Goal: Information Seeking & Learning: Learn about a topic

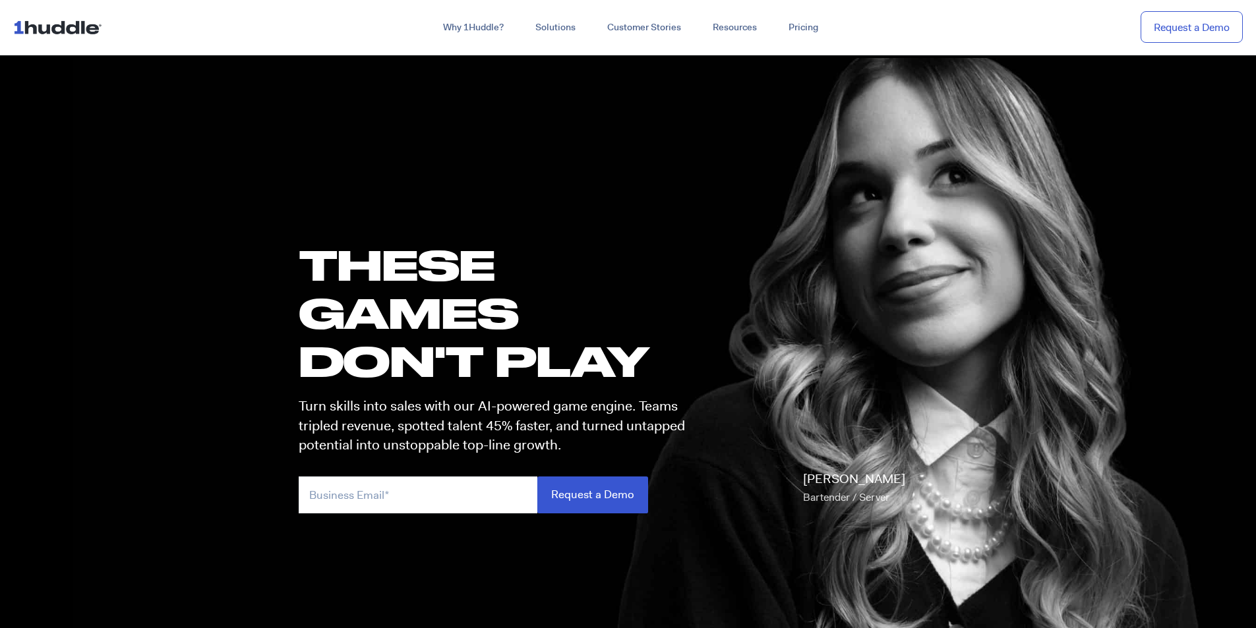
click at [86, 28] on img at bounding box center [60, 27] width 94 height 25
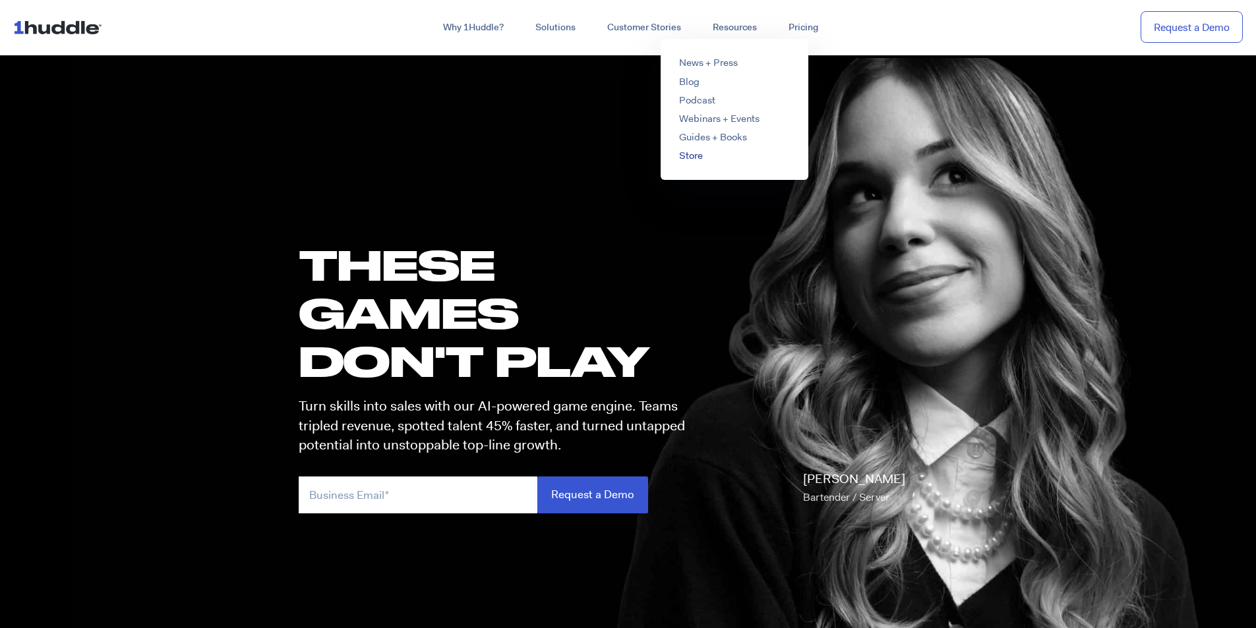
click at [692, 156] on link "Store" at bounding box center [691, 155] width 24 height 13
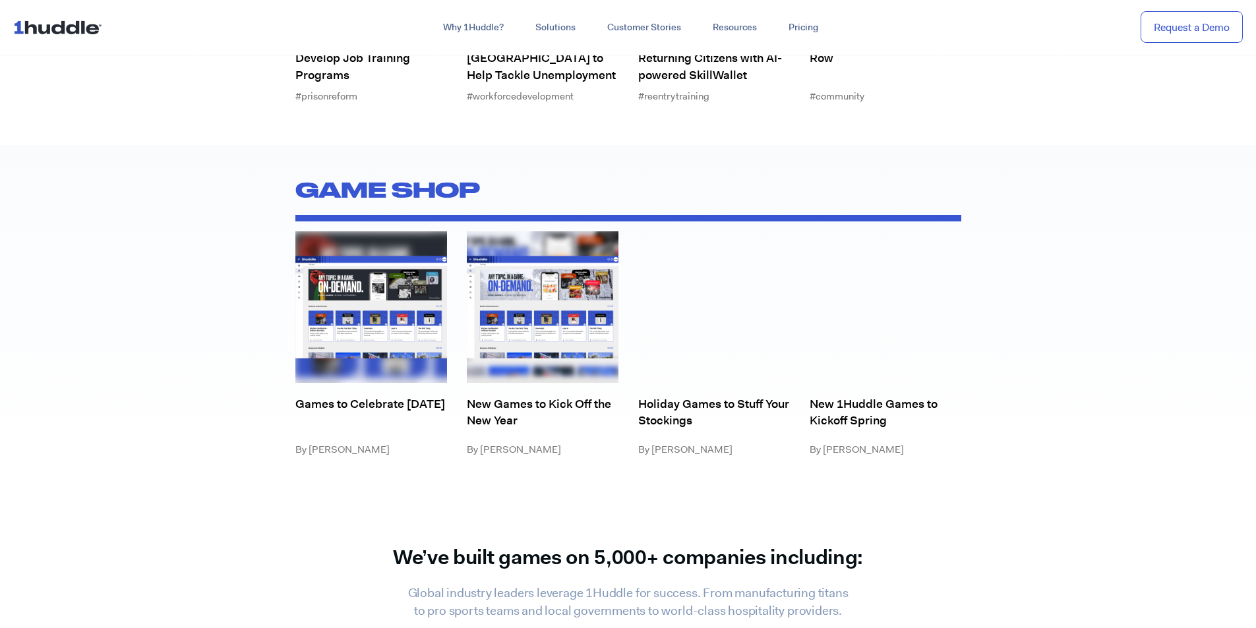
scroll to position [5208, 0]
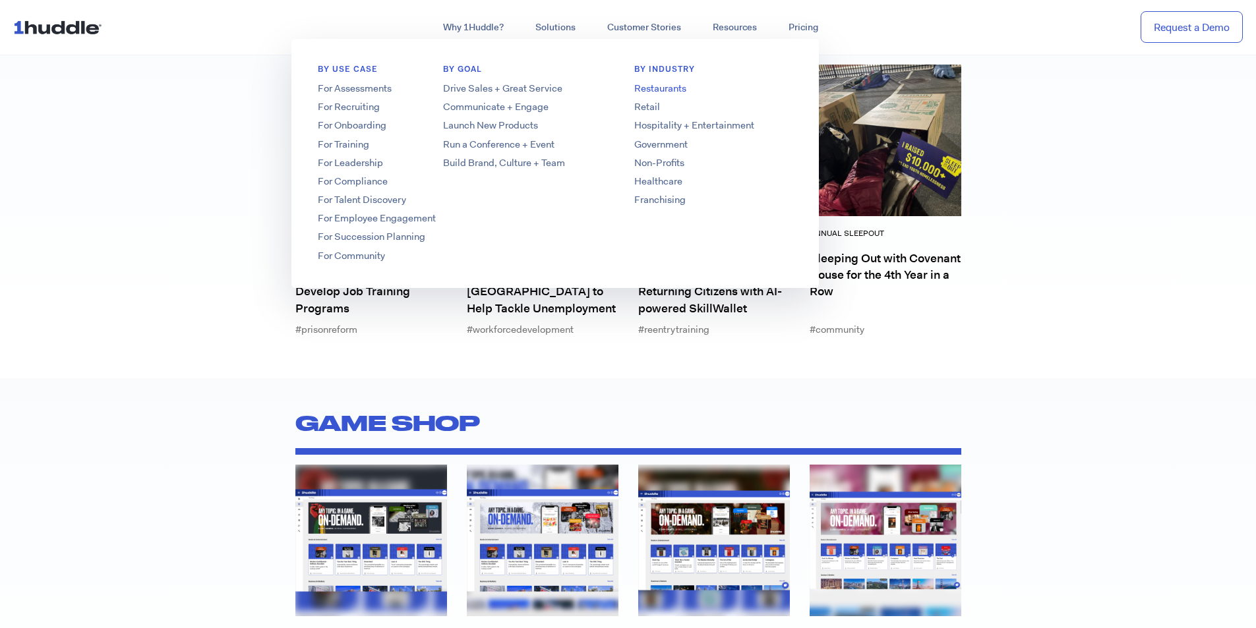
click at [682, 92] on link "Restaurants" at bounding box center [713, 89] width 211 height 14
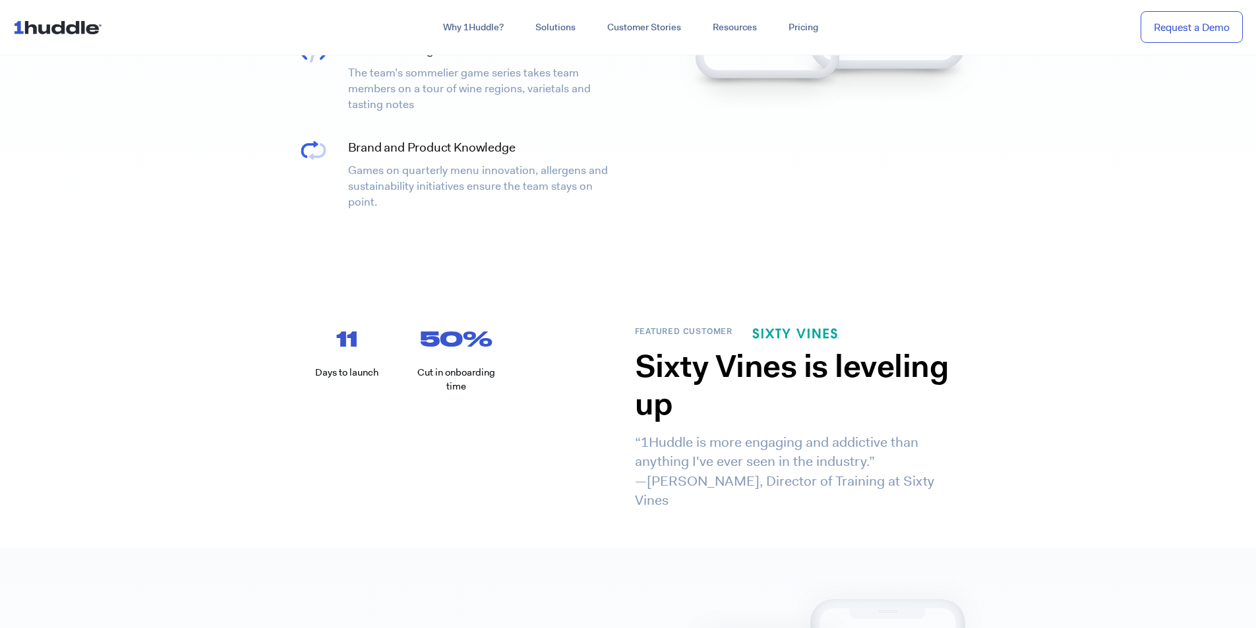
scroll to position [1384, 0]
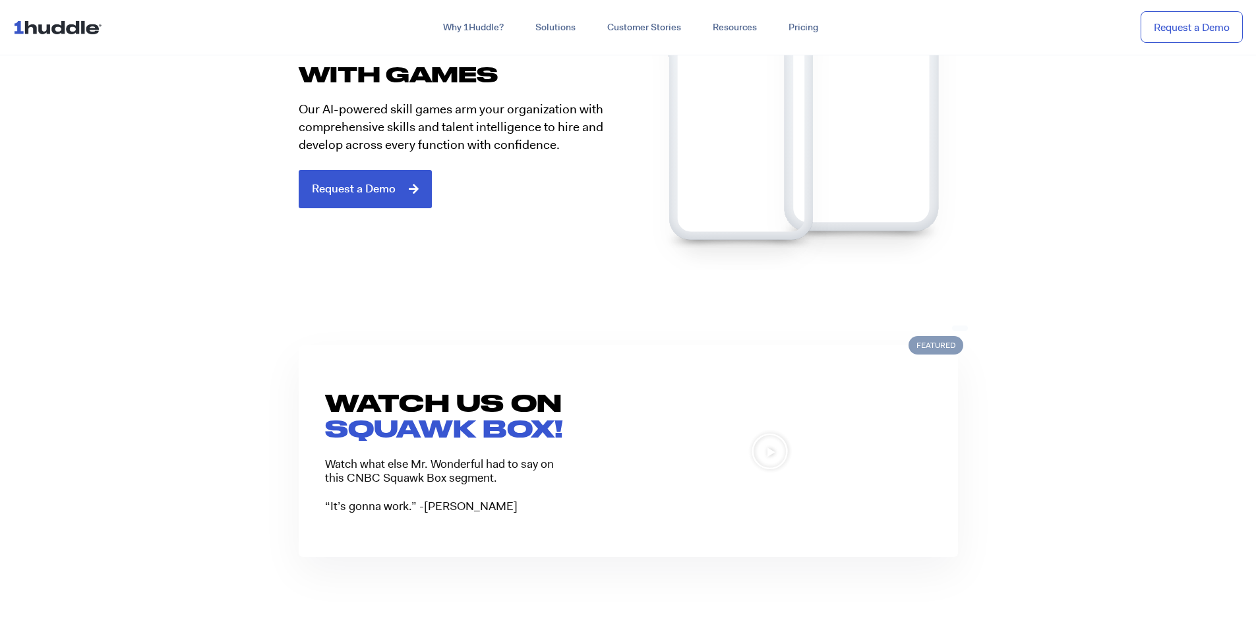
scroll to position [923, 0]
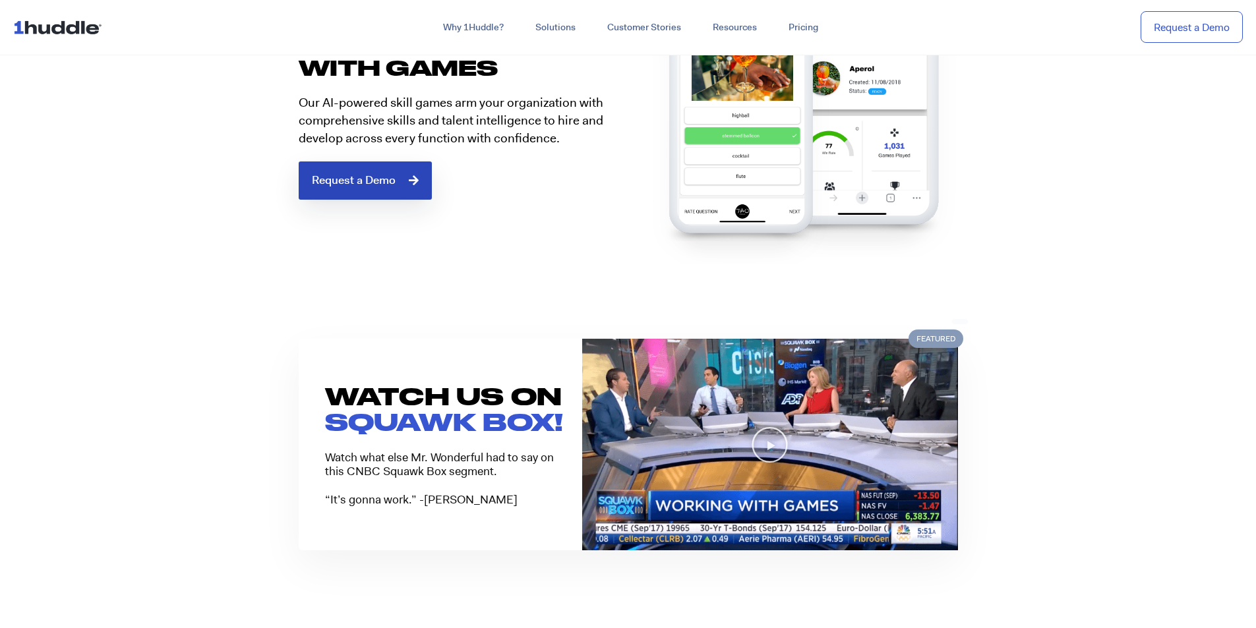
click at [345, 187] on span "Request a Demo" at bounding box center [354, 181] width 84 height 12
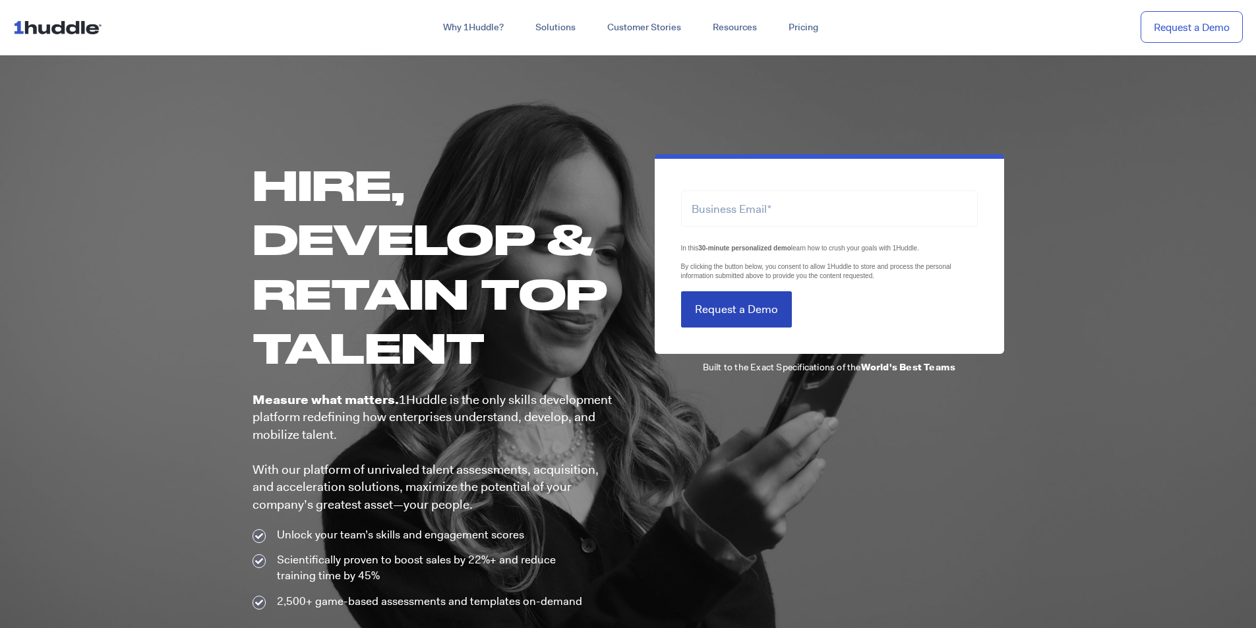
click at [742, 314] on input "Request a Demo" at bounding box center [736, 309] width 111 height 36
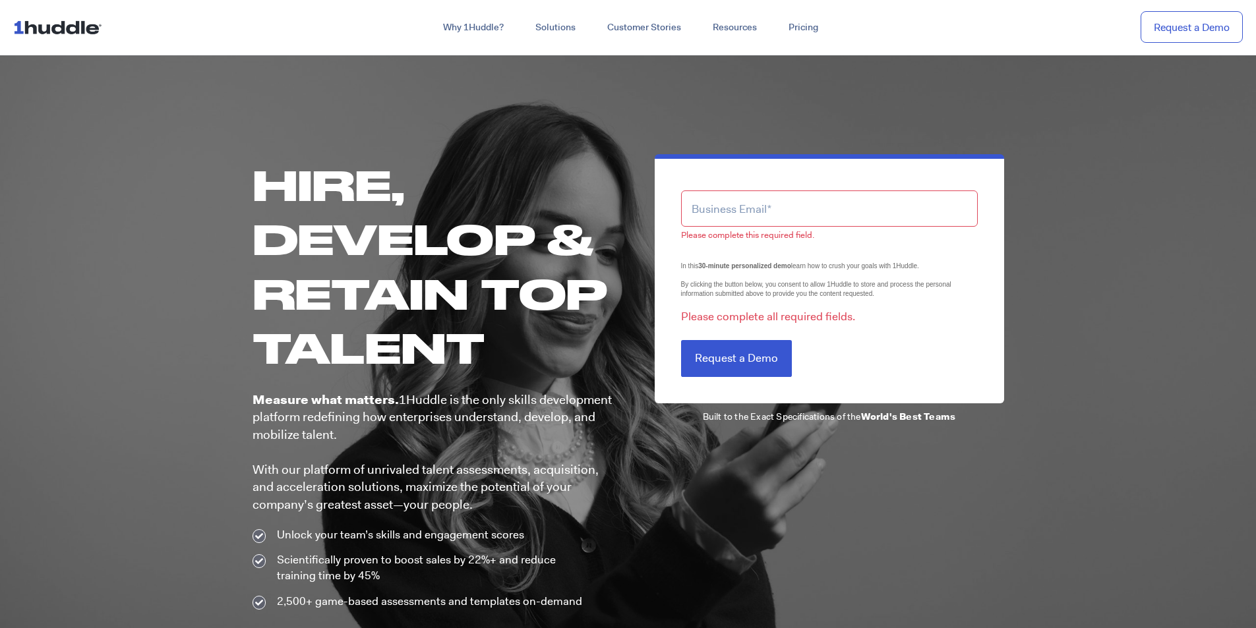
click at [614, 238] on h1 "Hire, Develop & Retain Top Talent" at bounding box center [433, 266] width 363 height 217
click at [993, 435] on div "Please complete this required field. LTLS (Last Touch Lead Source) In this 30-m…" at bounding box center [816, 382] width 376 height 456
click at [987, 466] on div "Please complete this required field. LTLS (Last Touch Lead Source) In this 30-m…" at bounding box center [816, 382] width 376 height 456
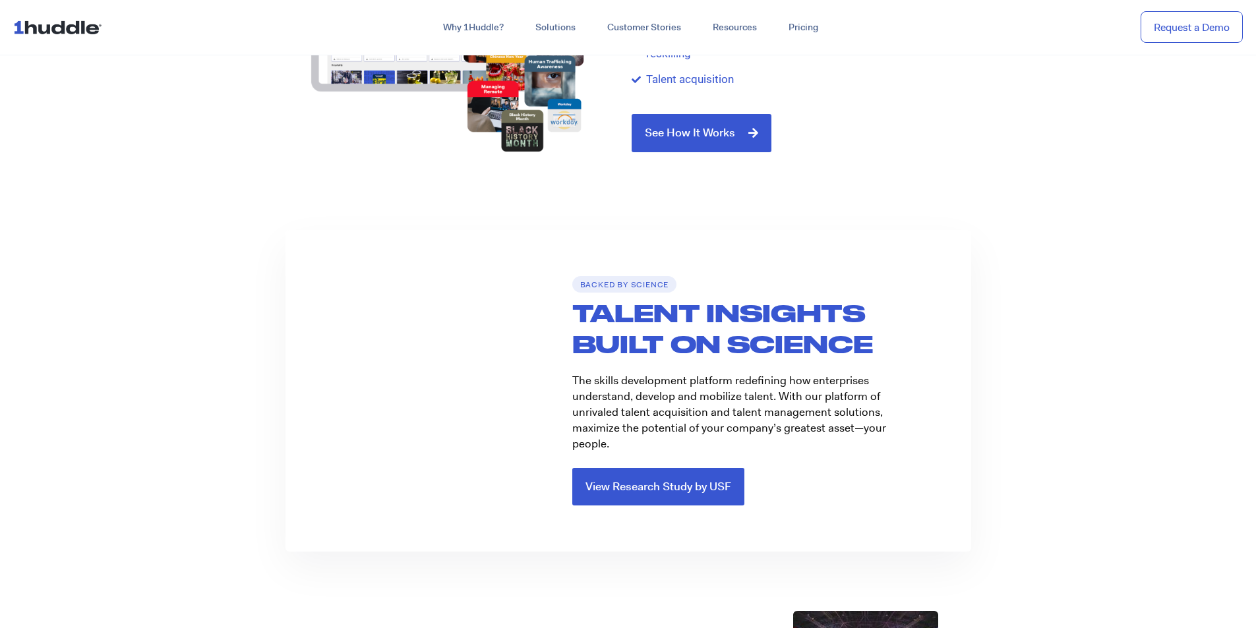
scroll to position [1450, 0]
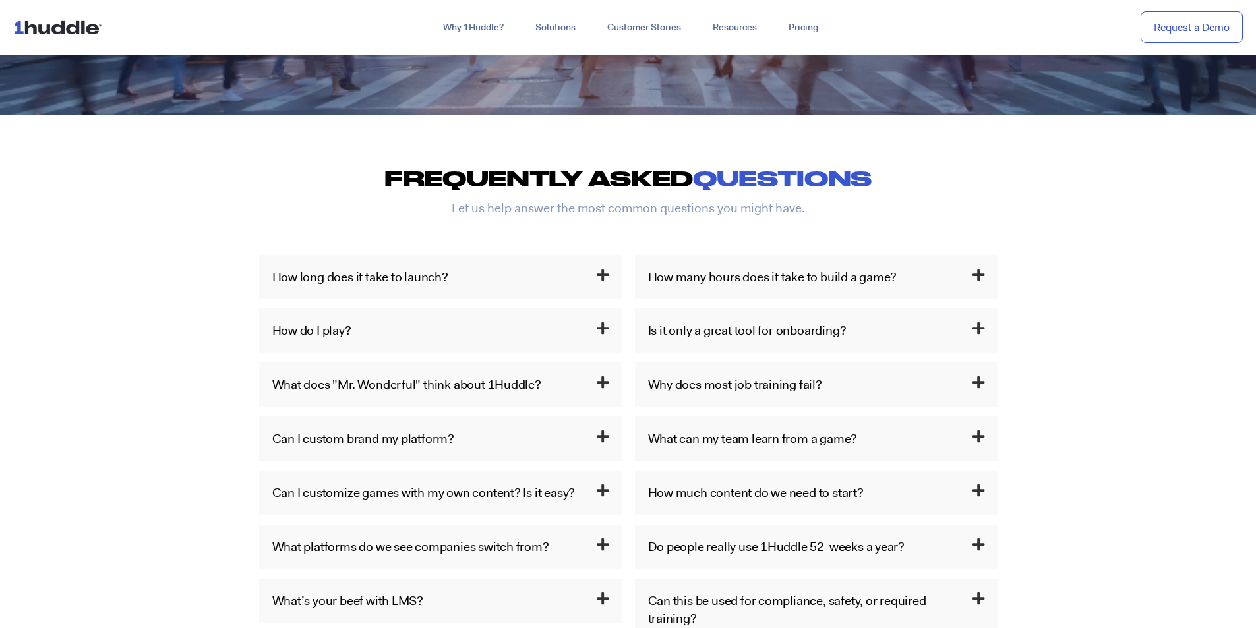
scroll to position [527, 0]
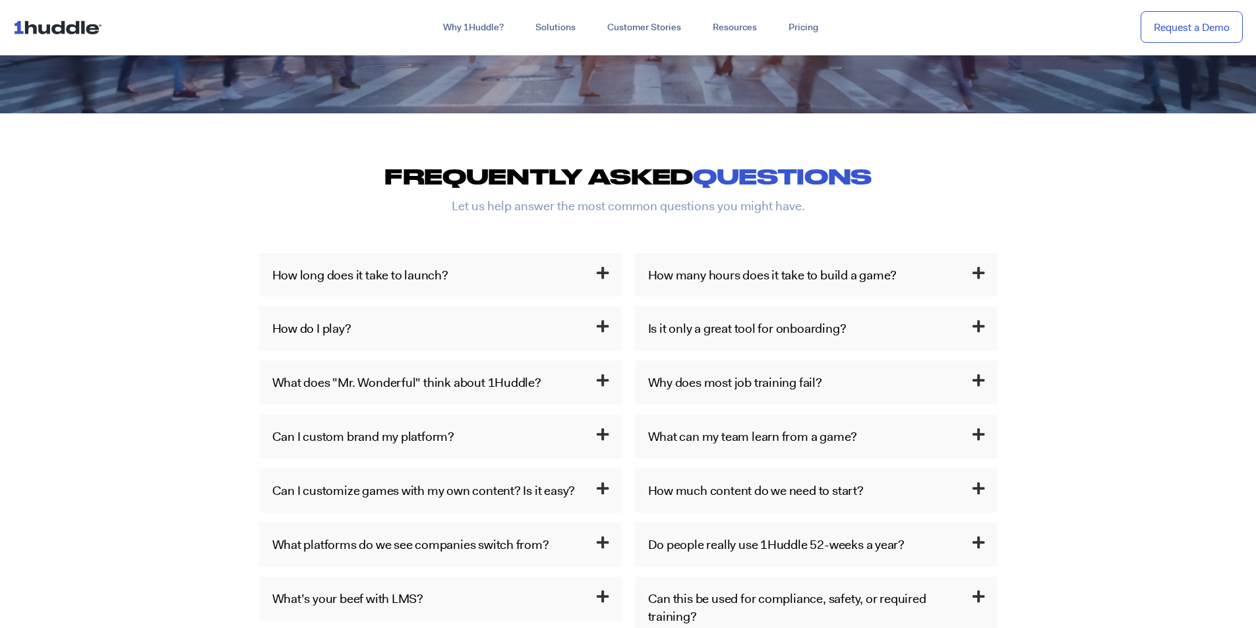
click at [599, 327] on icon at bounding box center [603, 327] width 12 height 14
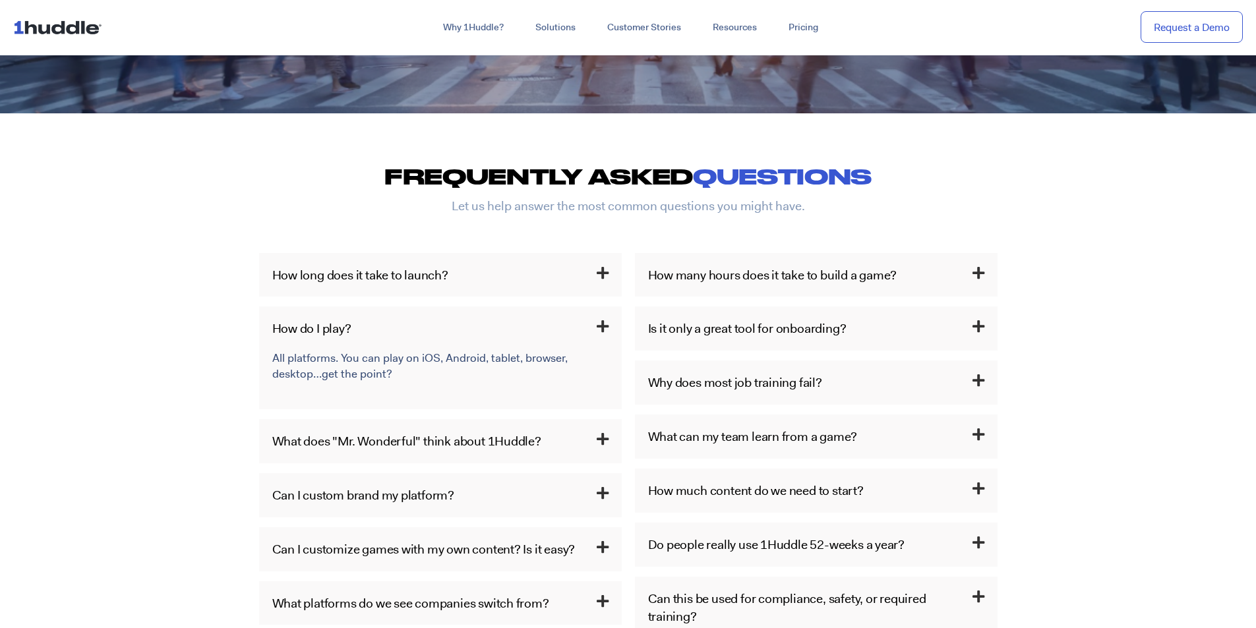
click at [369, 375] on p "All platforms. You can play on iOS, Android, tablet, browser, desktop…get the p…" at bounding box center [438, 367] width 333 height 32
click at [369, 357] on p "All platforms. You can play on iOS, Android, tablet, browser, desktop…get the p…" at bounding box center [438, 367] width 333 height 32
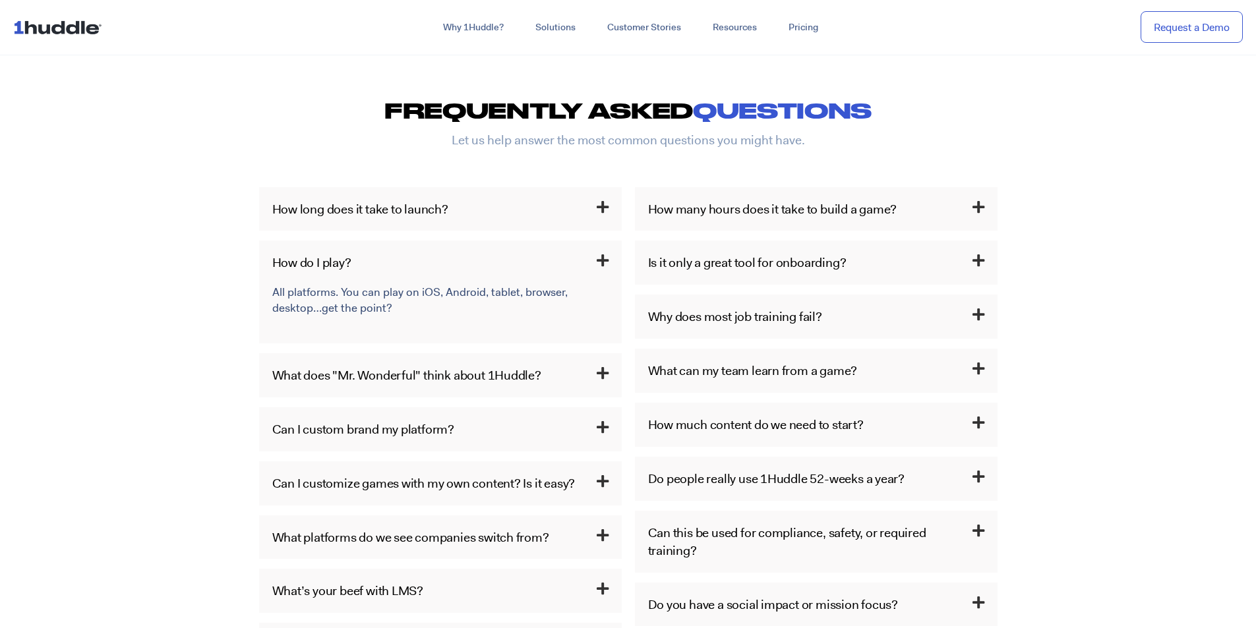
scroll to position [659, 0]
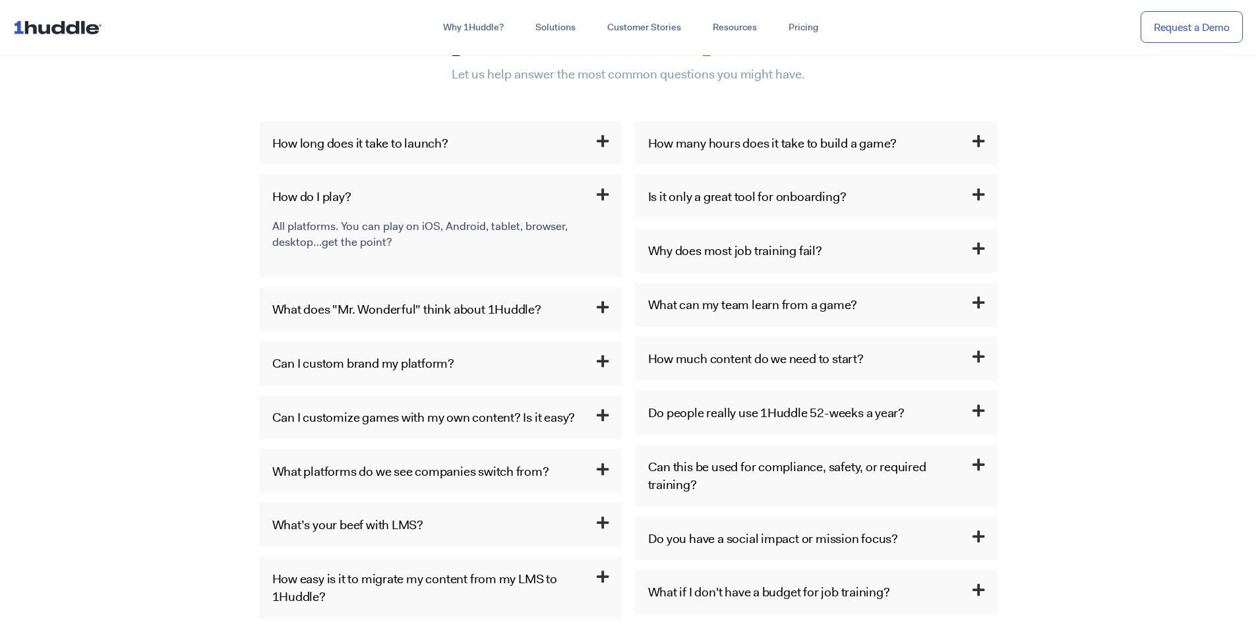
click at [598, 140] on icon at bounding box center [603, 141] width 12 height 14
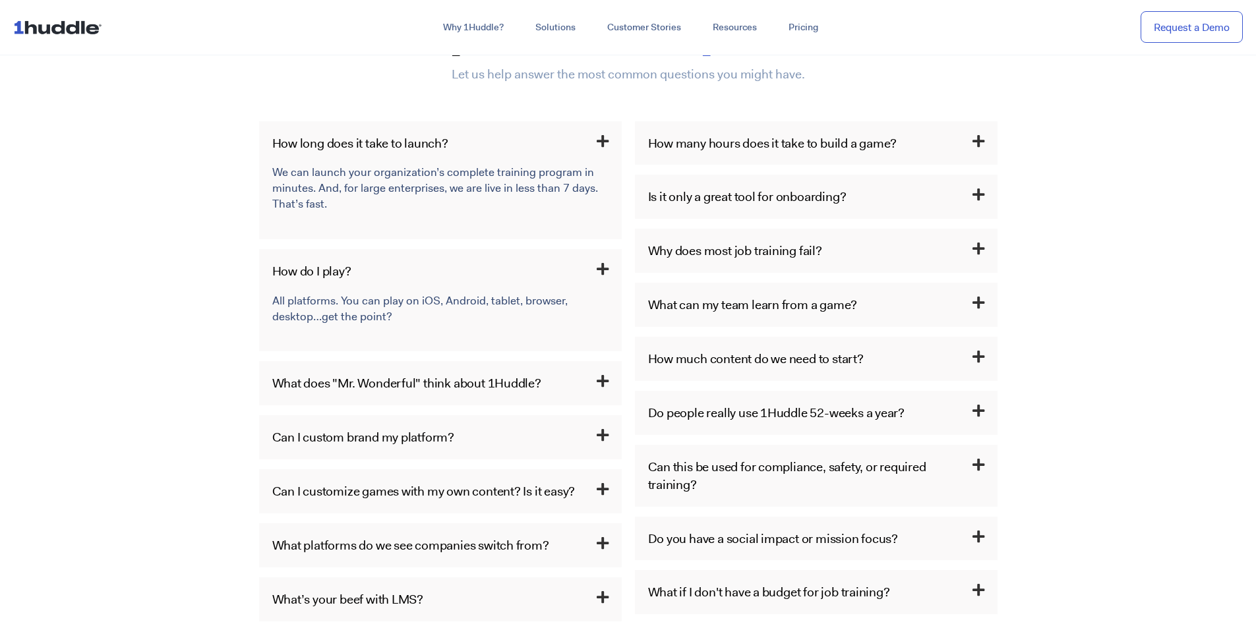
click at [552, 305] on p "All platforms. You can play on iOS, Android, tablet, browser, desktop…get the p…" at bounding box center [438, 309] width 333 height 32
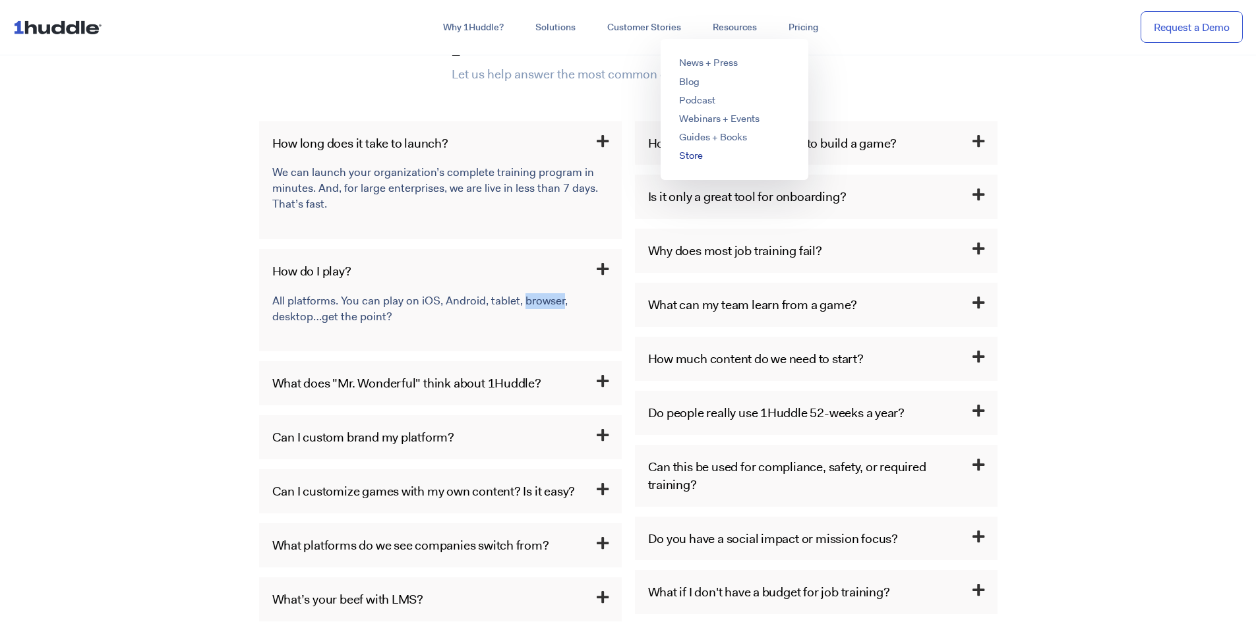
click at [686, 151] on link "Store" at bounding box center [691, 155] width 24 height 13
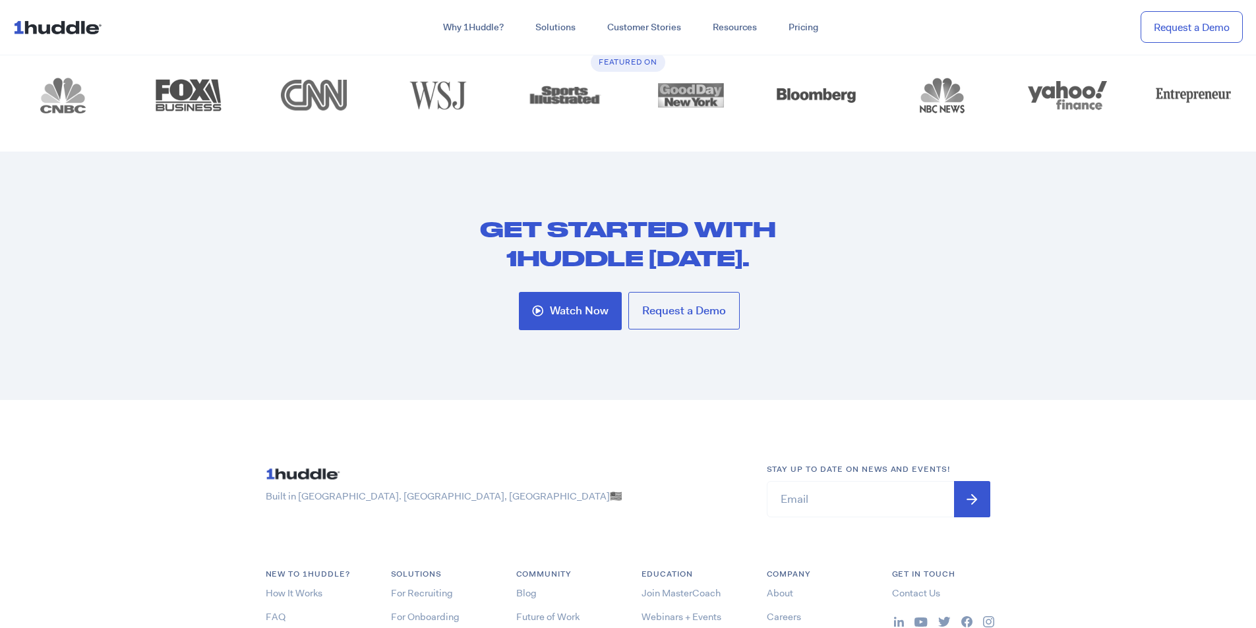
scroll to position [1978, 0]
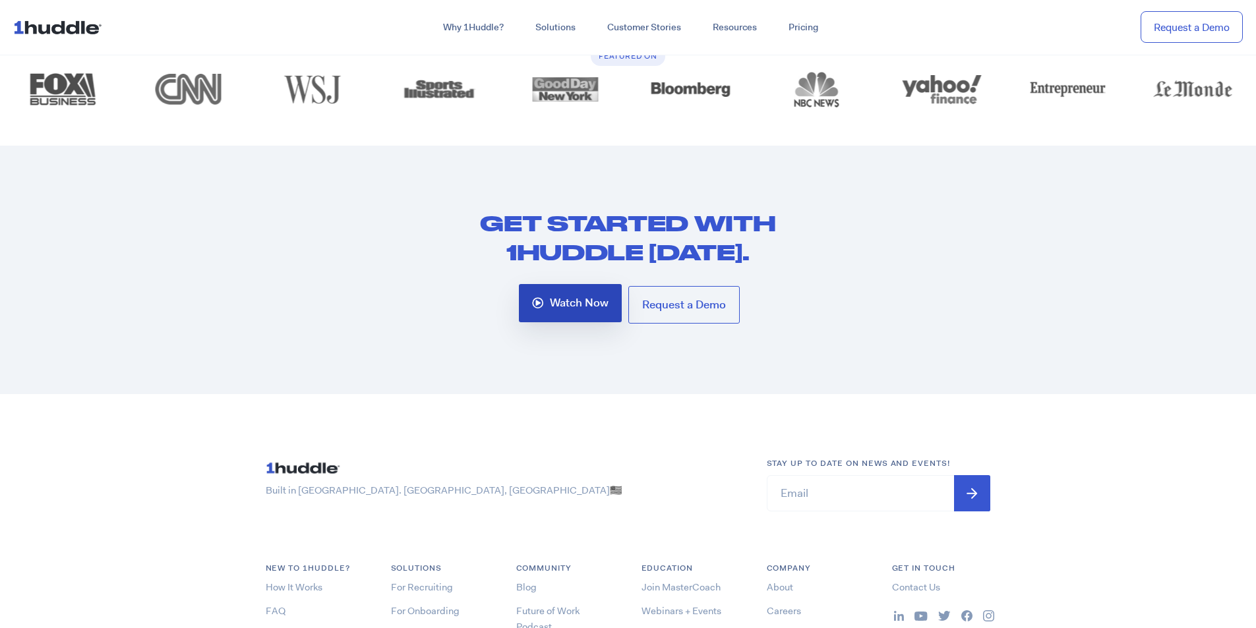
click at [588, 308] on span "Watch Now" at bounding box center [579, 303] width 59 height 12
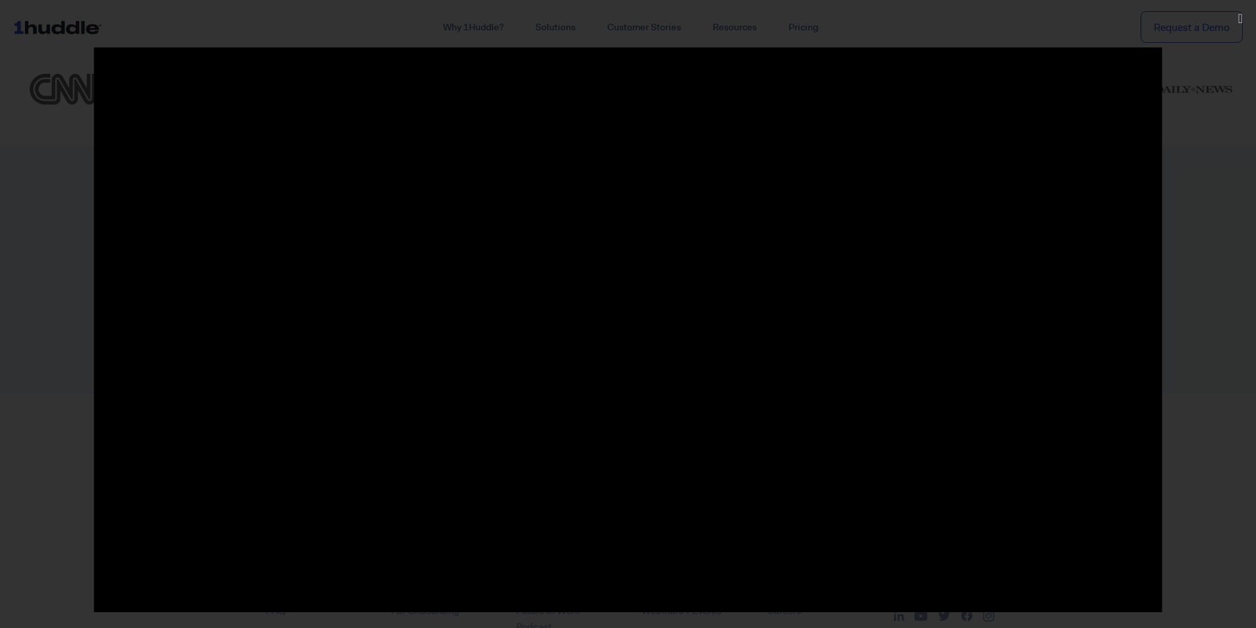
click at [1200, 188] on div at bounding box center [628, 314] width 1256 height 534
click at [1106, 32] on div at bounding box center [628, 314] width 1256 height 628
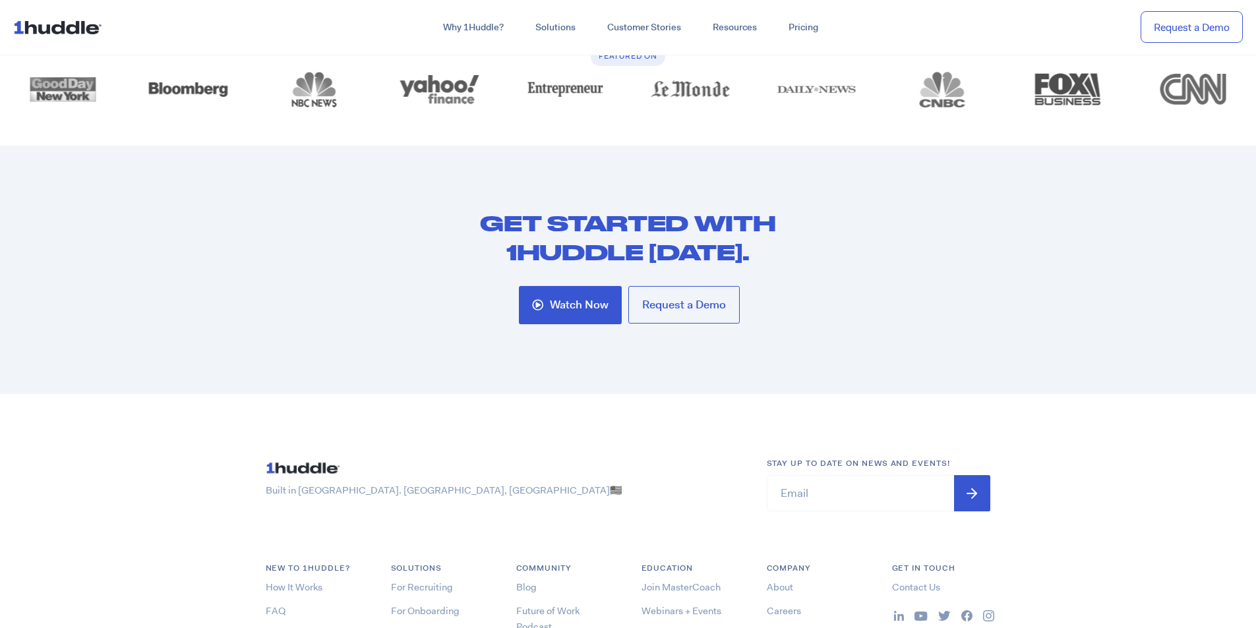
scroll to position [2309, 0]
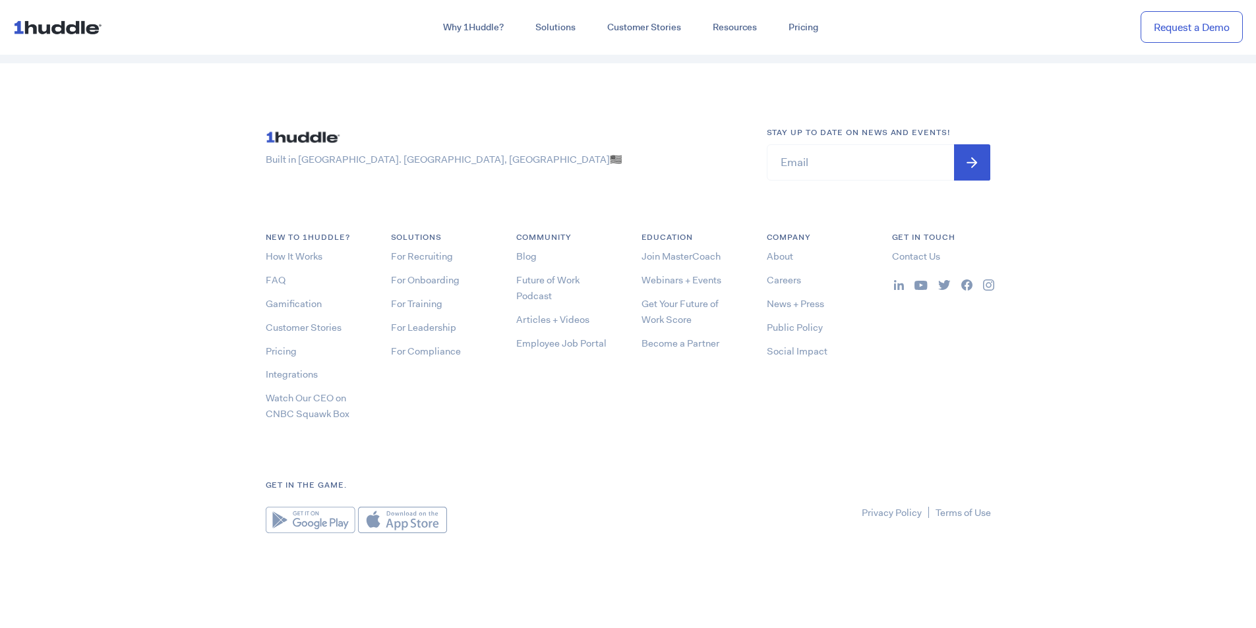
click at [325, 521] on img at bounding box center [311, 520] width 90 height 26
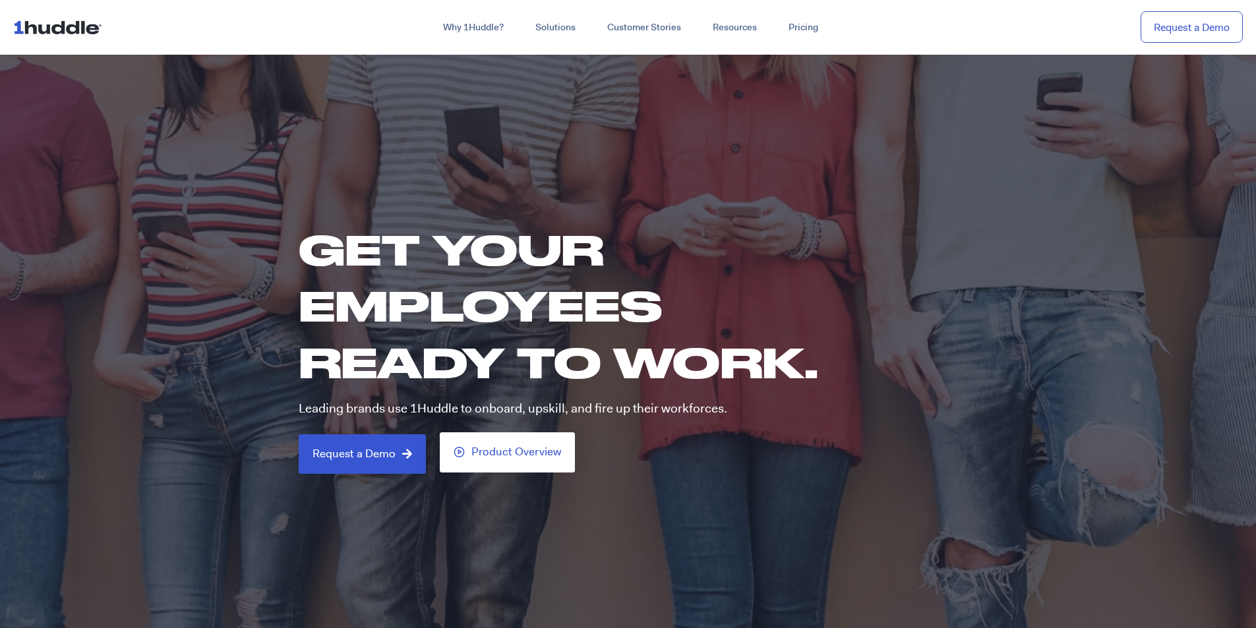
click at [501, 455] on span "Product Overview" at bounding box center [516, 452] width 90 height 13
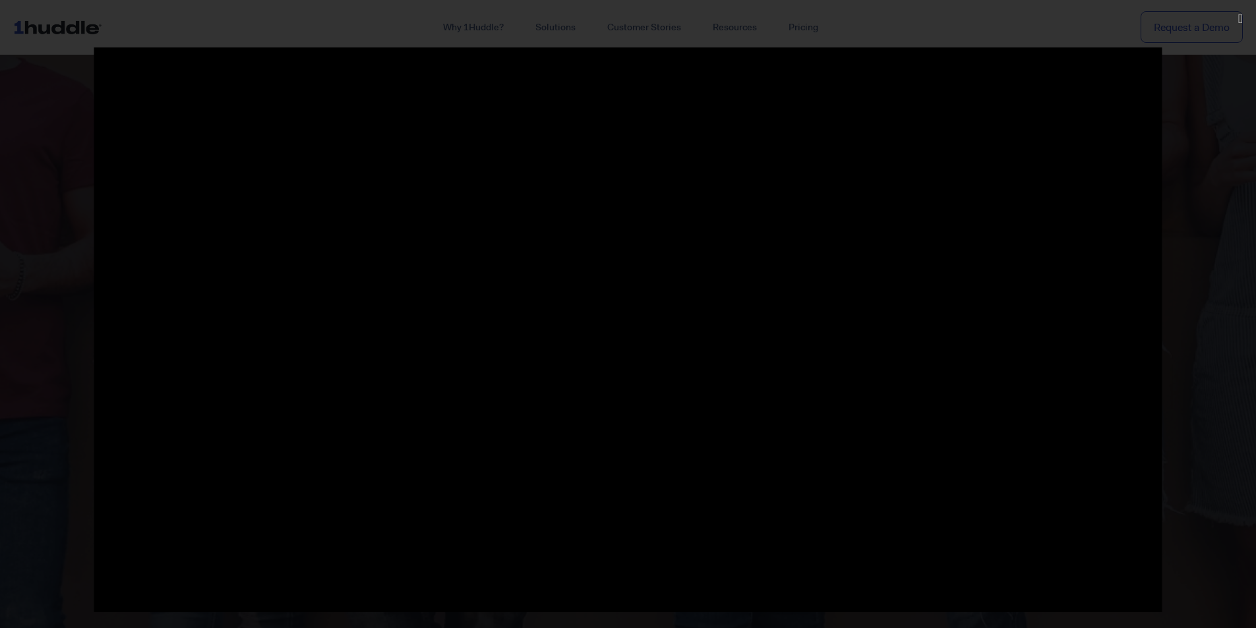
click at [597, 26] on div at bounding box center [628, 314] width 1256 height 628
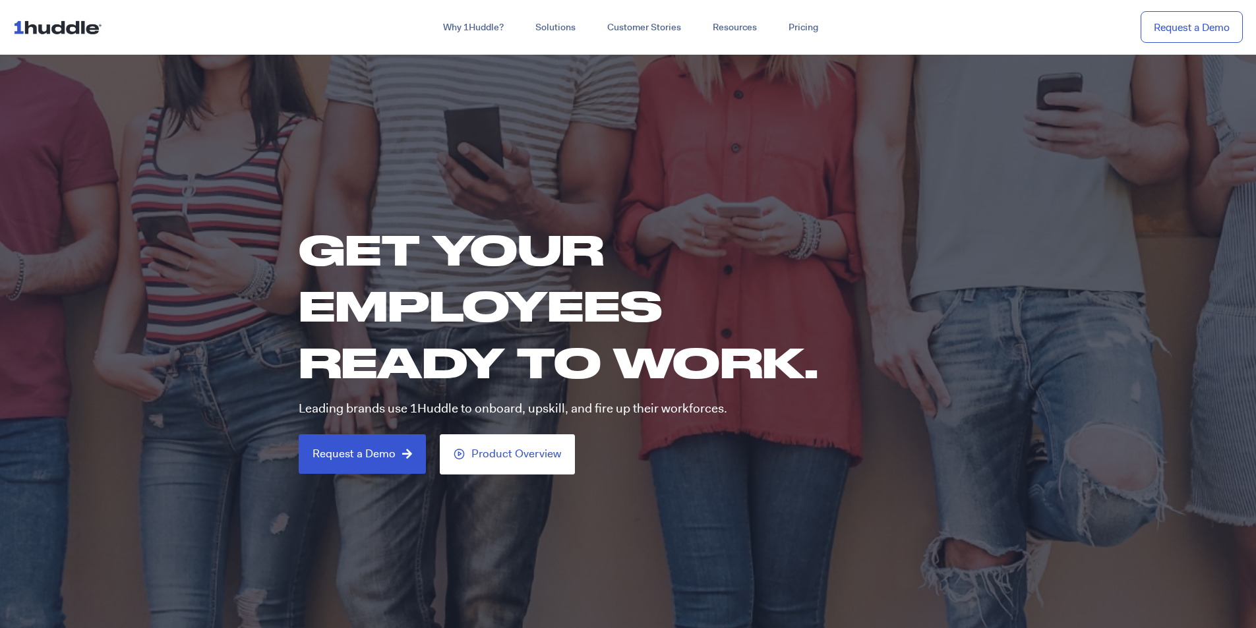
click at [578, 233] on h1 "GET YOUR EMPLOYEES READY TO WORK." at bounding box center [586, 306] width 574 height 169
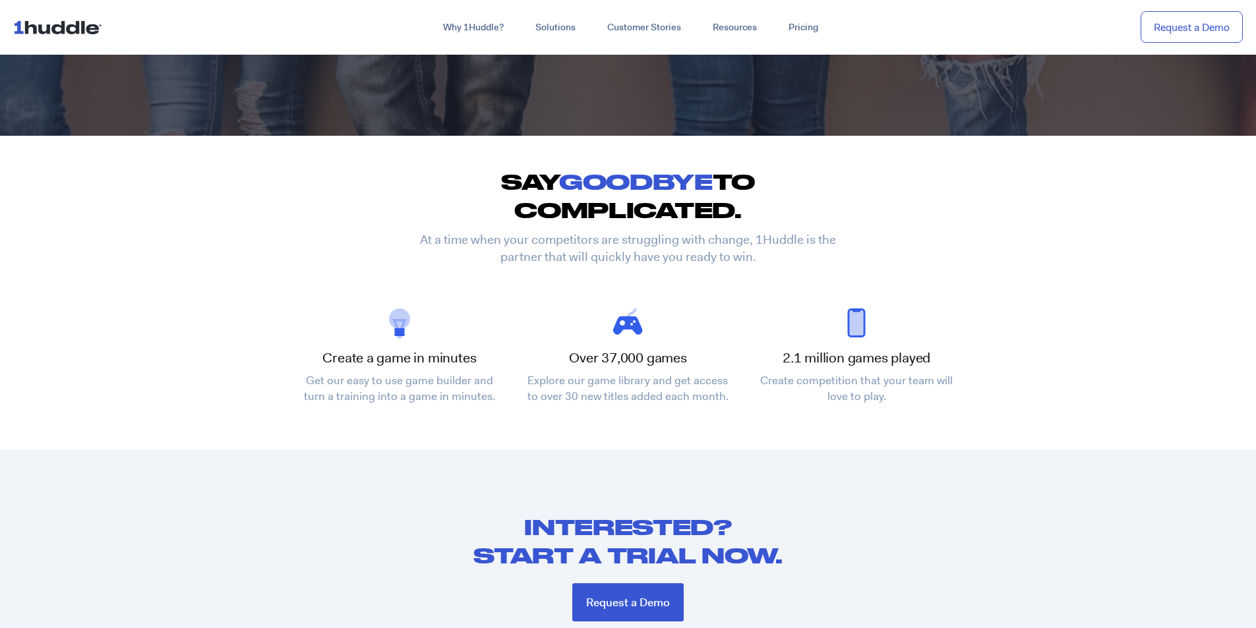
scroll to position [527, 0]
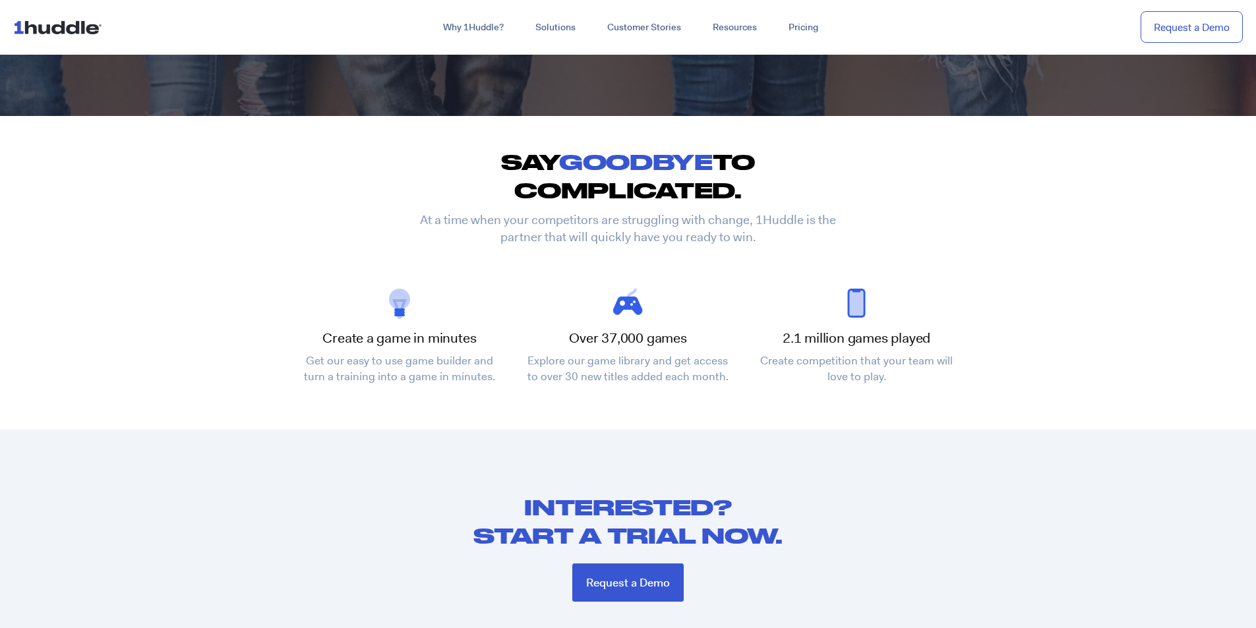
click at [855, 310] on img at bounding box center [857, 303] width 32 height 32
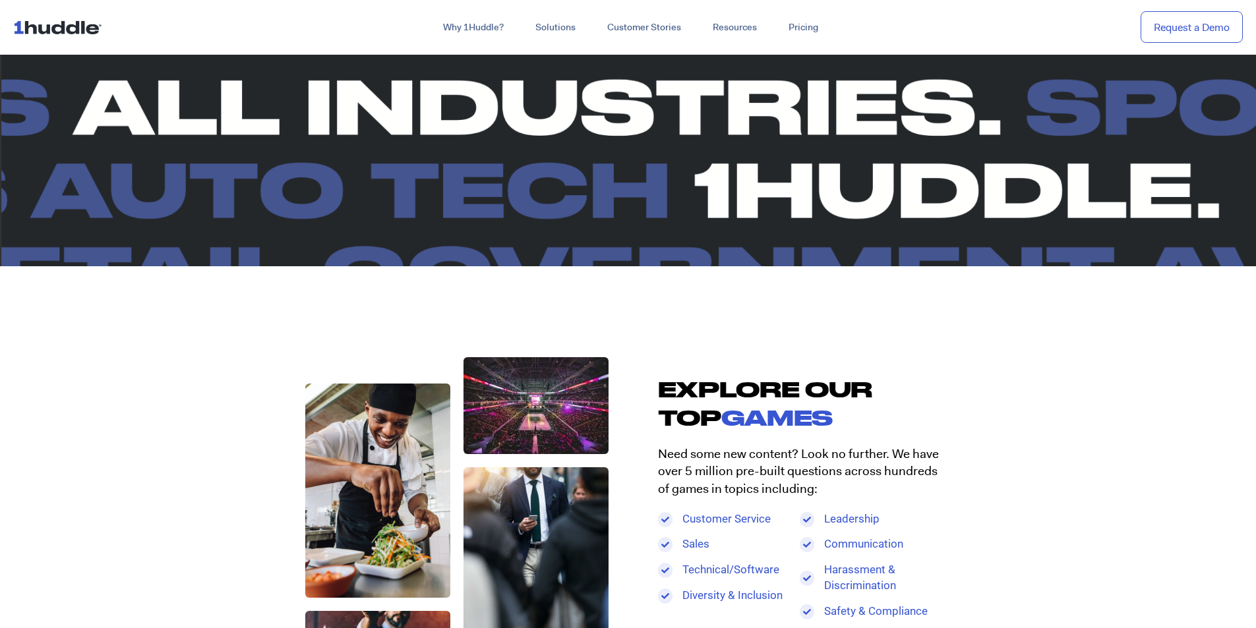
scroll to position [1253, 0]
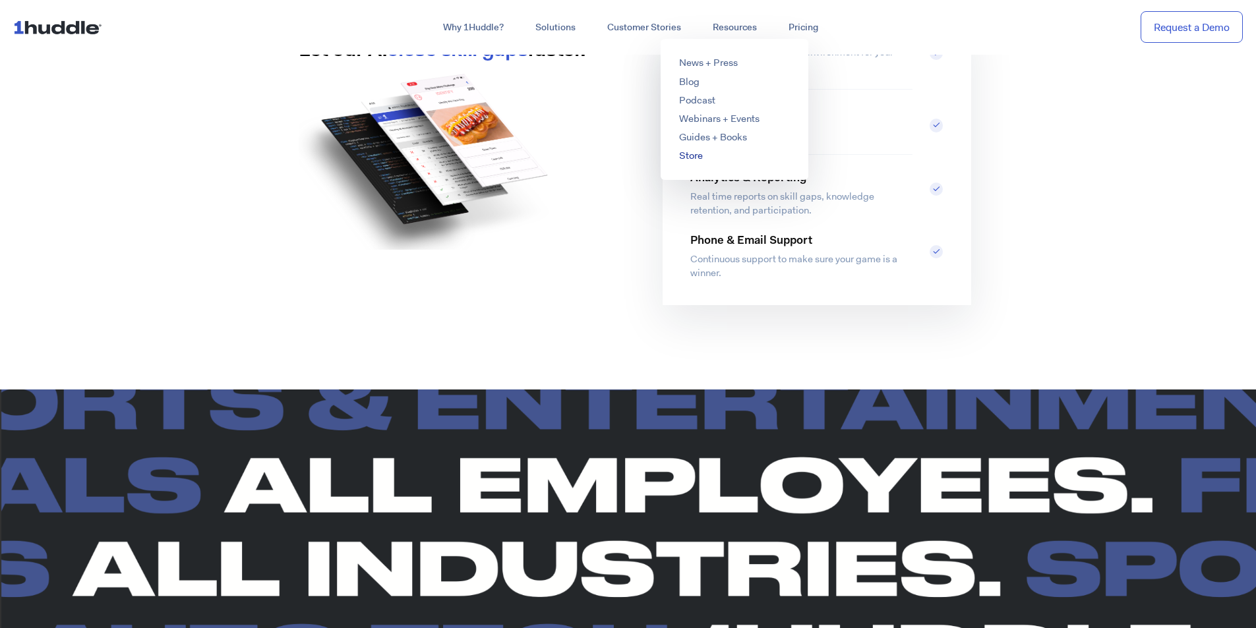
click at [698, 158] on link "Store" at bounding box center [691, 155] width 24 height 13
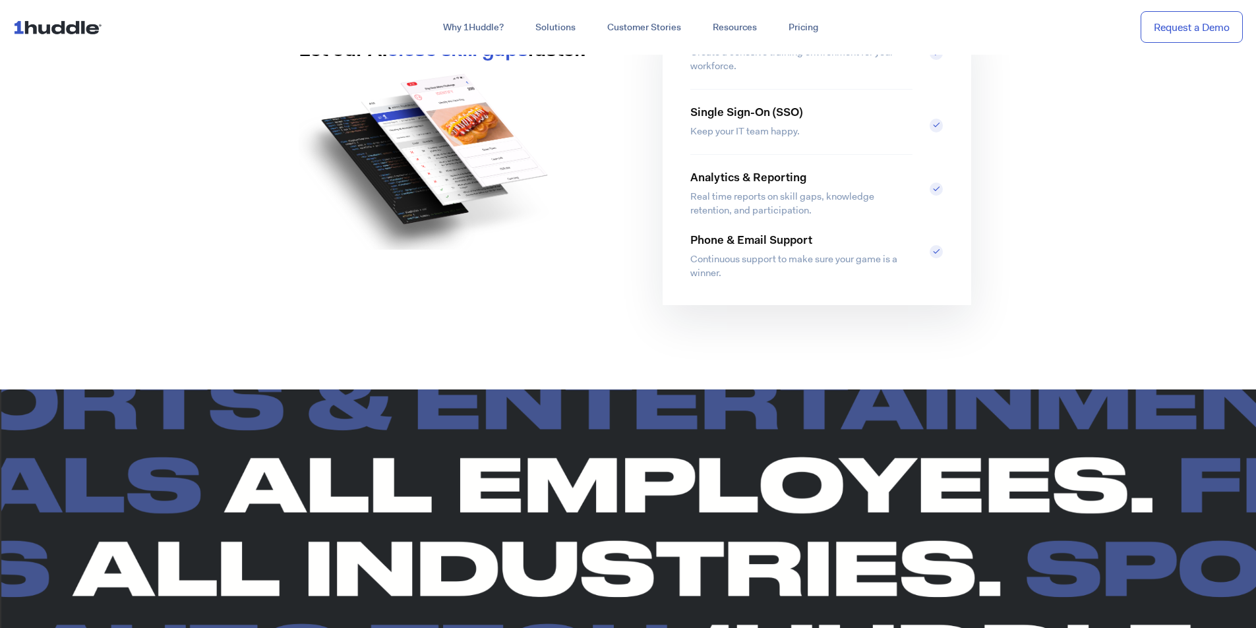
click at [754, 175] on p "Analytics & Reporting" at bounding box center [801, 179] width 222 height 16
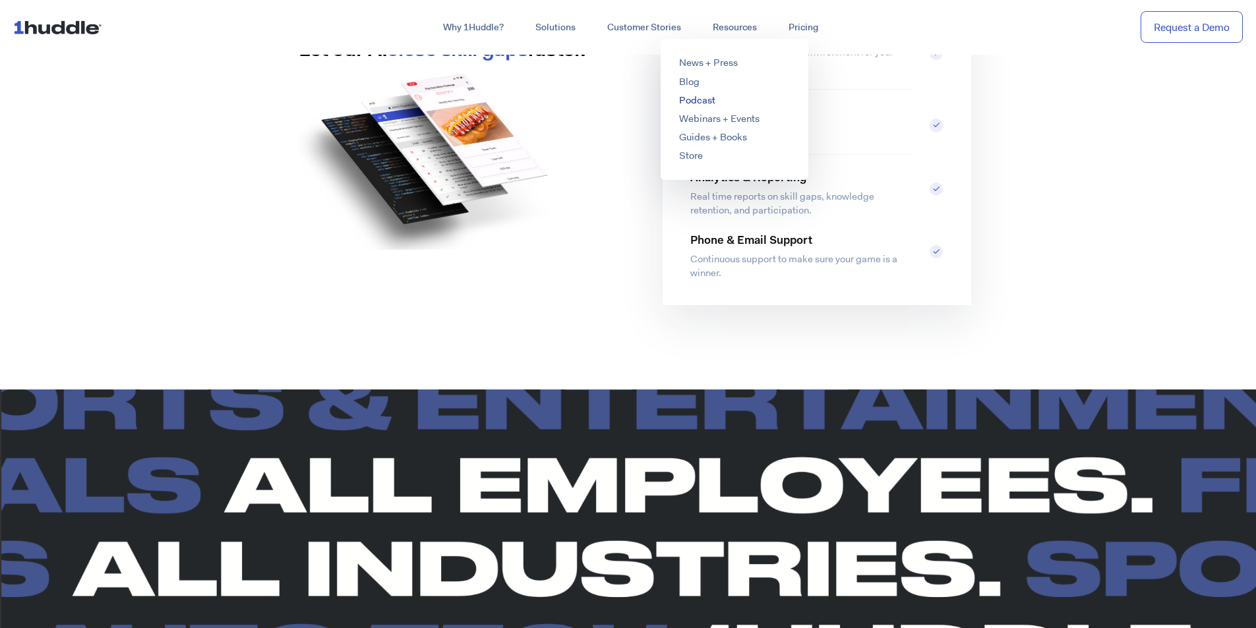
click at [699, 102] on link "Podcast" at bounding box center [697, 100] width 36 height 13
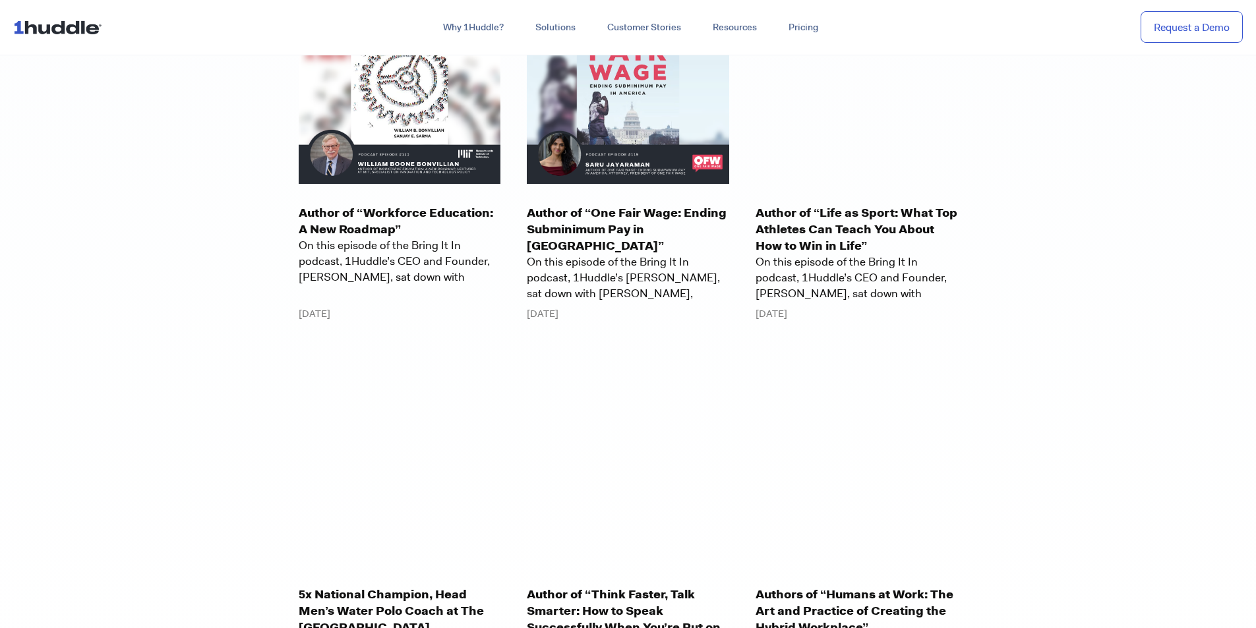
scroll to position [1846, 0]
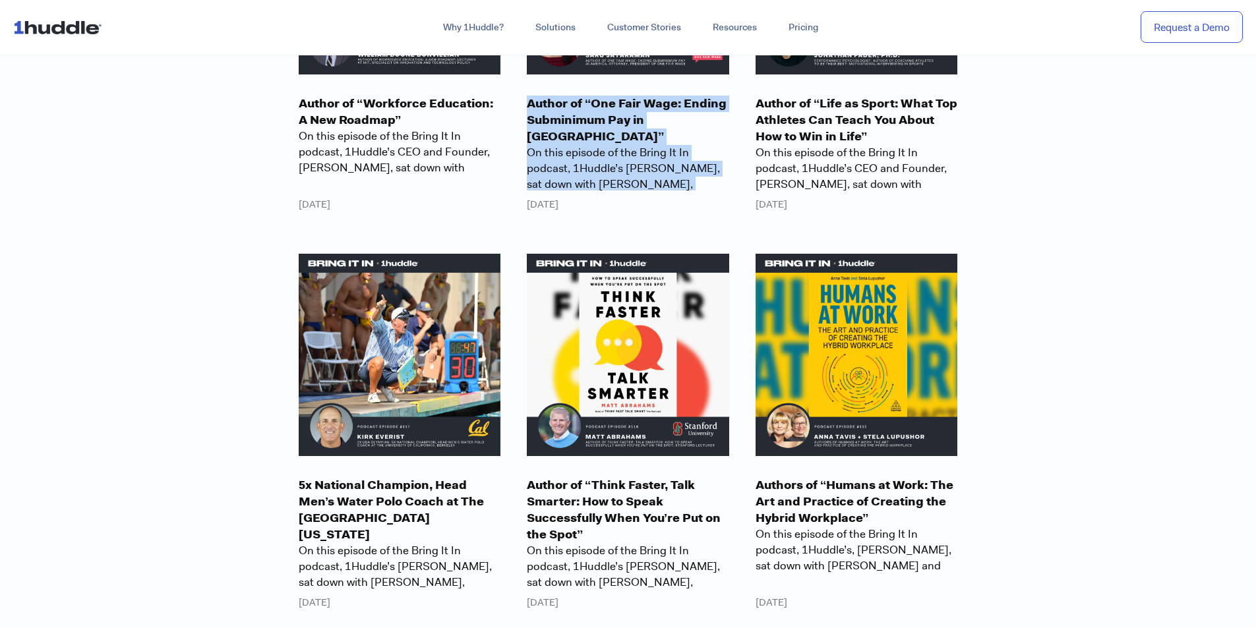
drag, startPoint x: 623, startPoint y: 191, endPoint x: 518, endPoint y: 78, distance: 153.4
click at [518, 78] on div "Author of “One Fair Wage: Ending Subminimum Pay in [GEOGRAPHIC_DATA]” On this e…" at bounding box center [628, 42] width 229 height 340
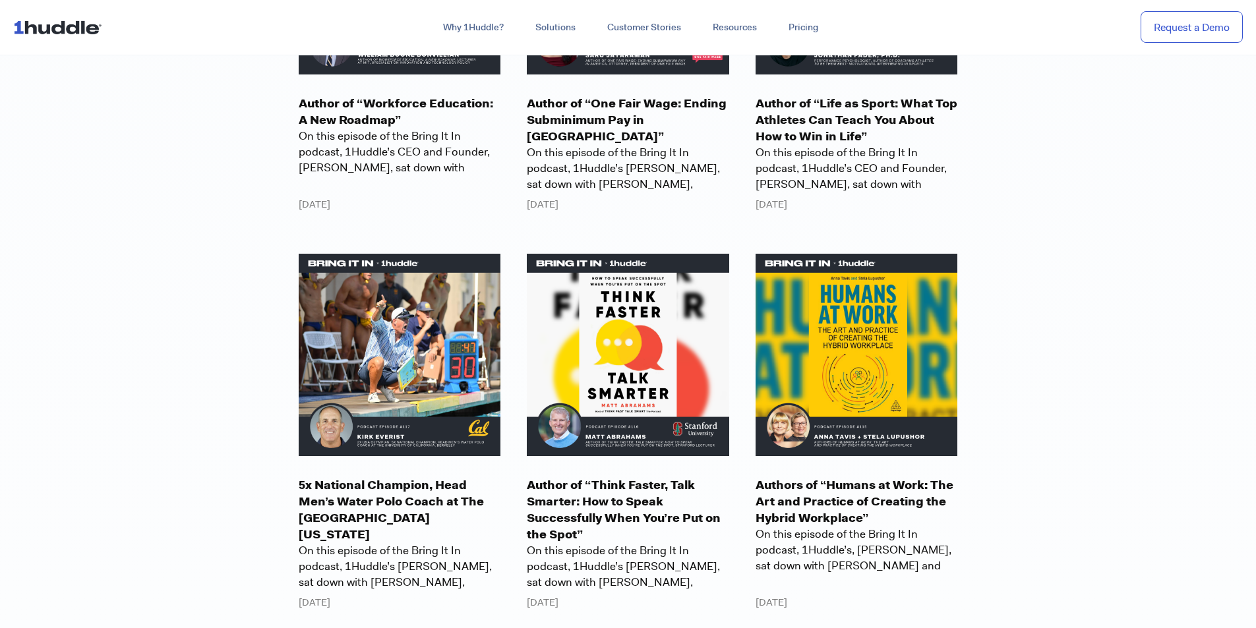
click at [917, 183] on div "Author of “Life as Sport: What Top Athletes Can Teach You About How to Win in L…" at bounding box center [856, 148] width 202 height 127
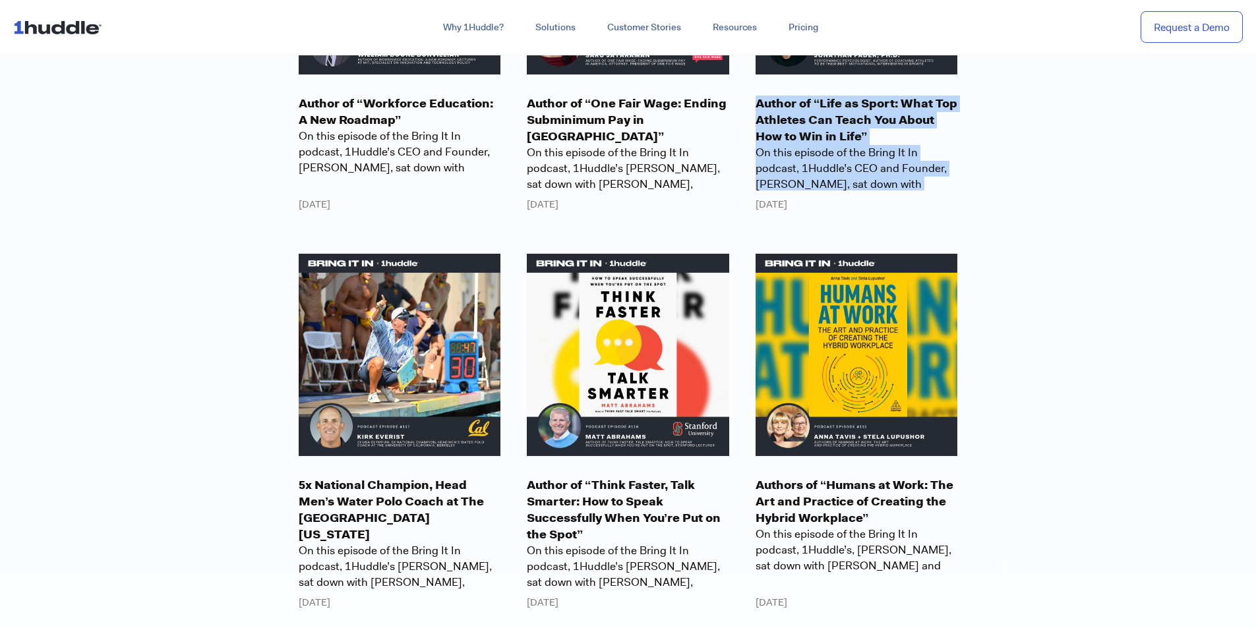
drag, startPoint x: 842, startPoint y: 183, endPoint x: 754, endPoint y: 90, distance: 128.3
click at [754, 90] on div "Author of “Life as Sport: What Top Athletes Can Teach You About How to Win in L…" at bounding box center [856, 42] width 229 height 340
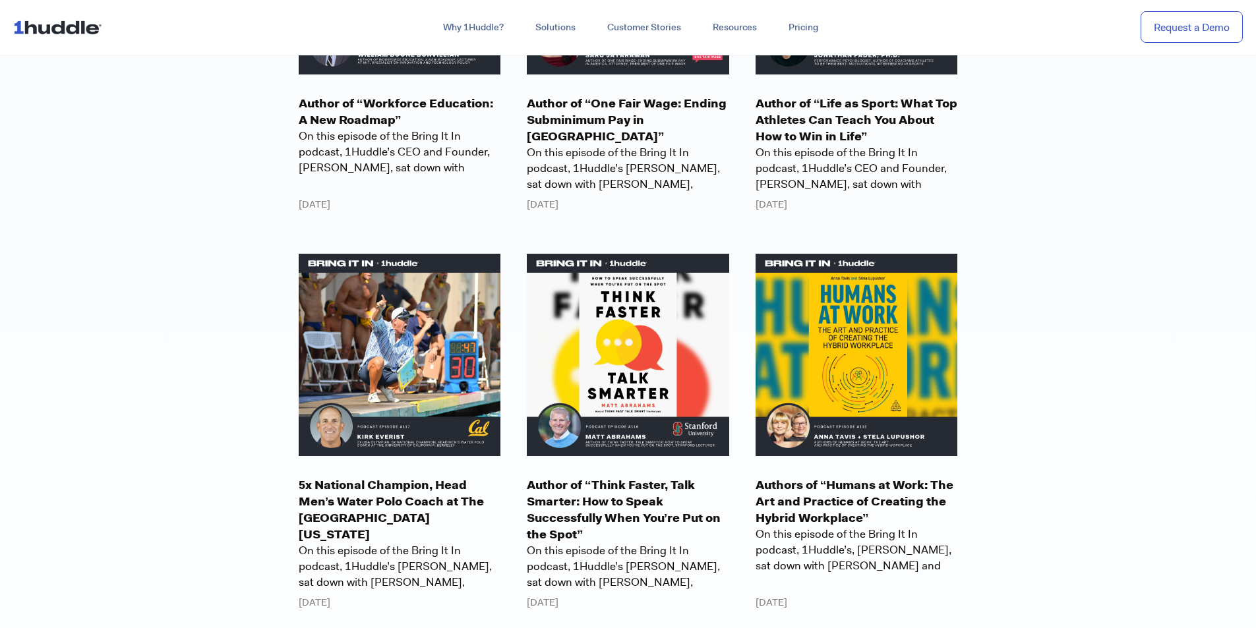
click at [897, 184] on div "Author of “Life as Sport: What Top Athletes Can Teach You About How to Win in L…" at bounding box center [856, 148] width 202 height 127
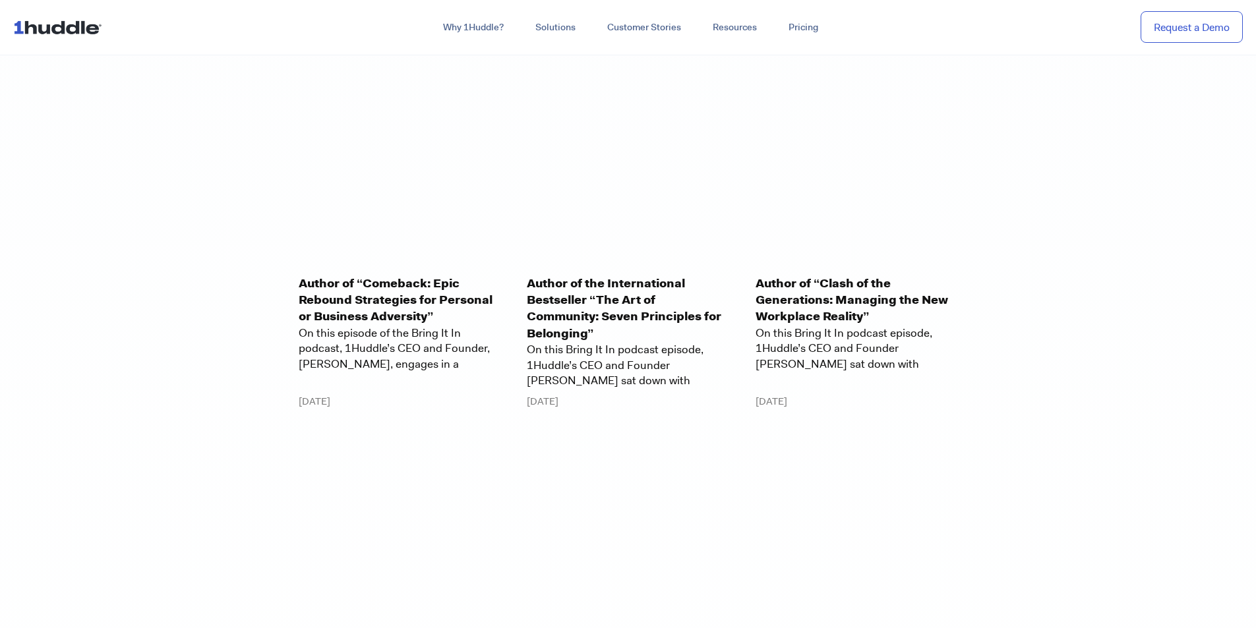
scroll to position [3230, 0]
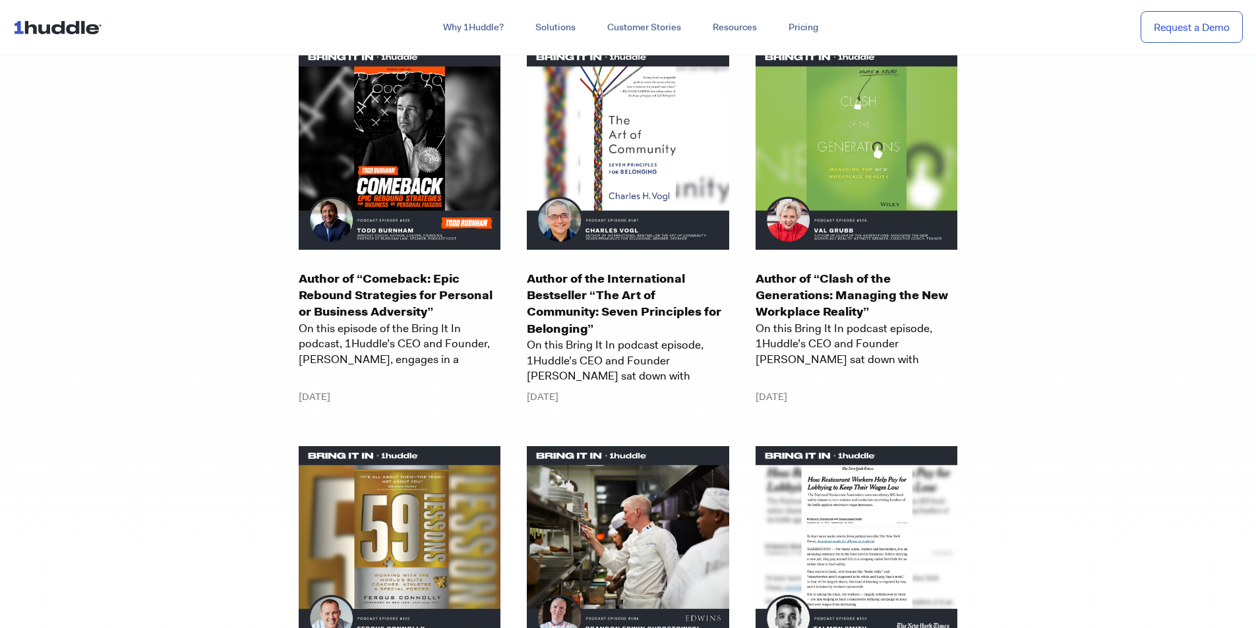
drag, startPoint x: 843, startPoint y: 371, endPoint x: 823, endPoint y: 392, distance: 28.4
click at [823, 392] on div "Head Women’s Golf Coach at [GEOGRAPHIC_DATA], 2x NCAA Champion On this episode …" at bounding box center [628, 242] width 686 height 1992
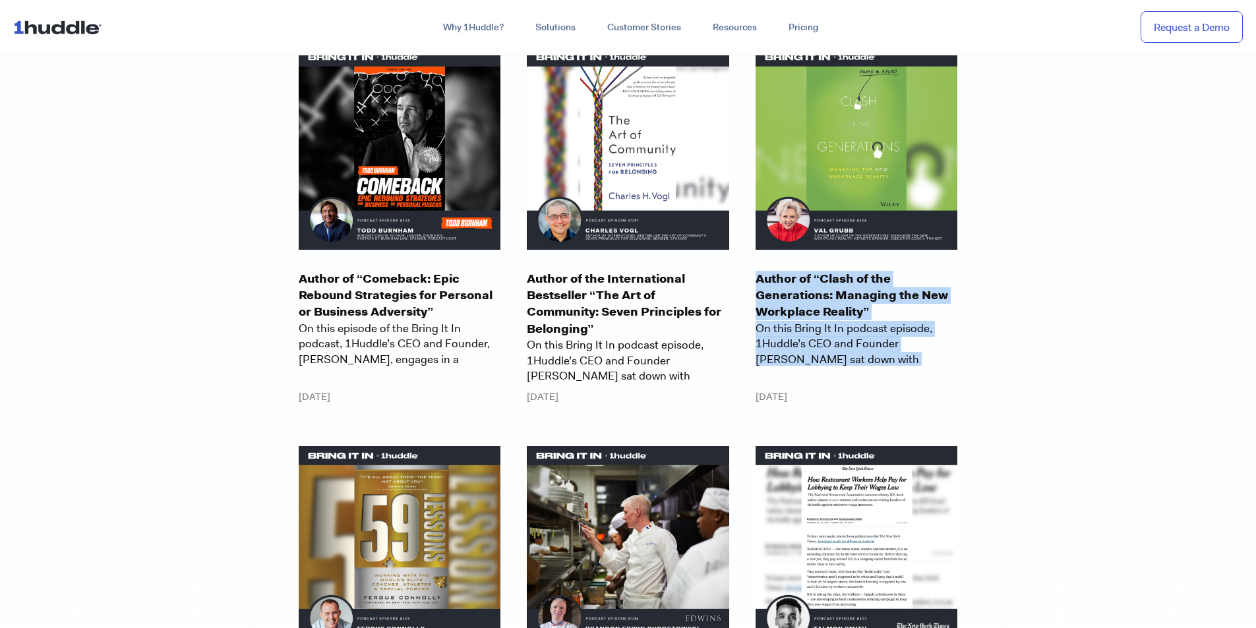
drag, startPoint x: 970, startPoint y: 347, endPoint x: 759, endPoint y: 247, distance: 233.5
click at [759, 247] on div "Author of “Clash of the Generations: Managing the New Workplace Reality” On thi…" at bounding box center [856, 225] width 229 height 356
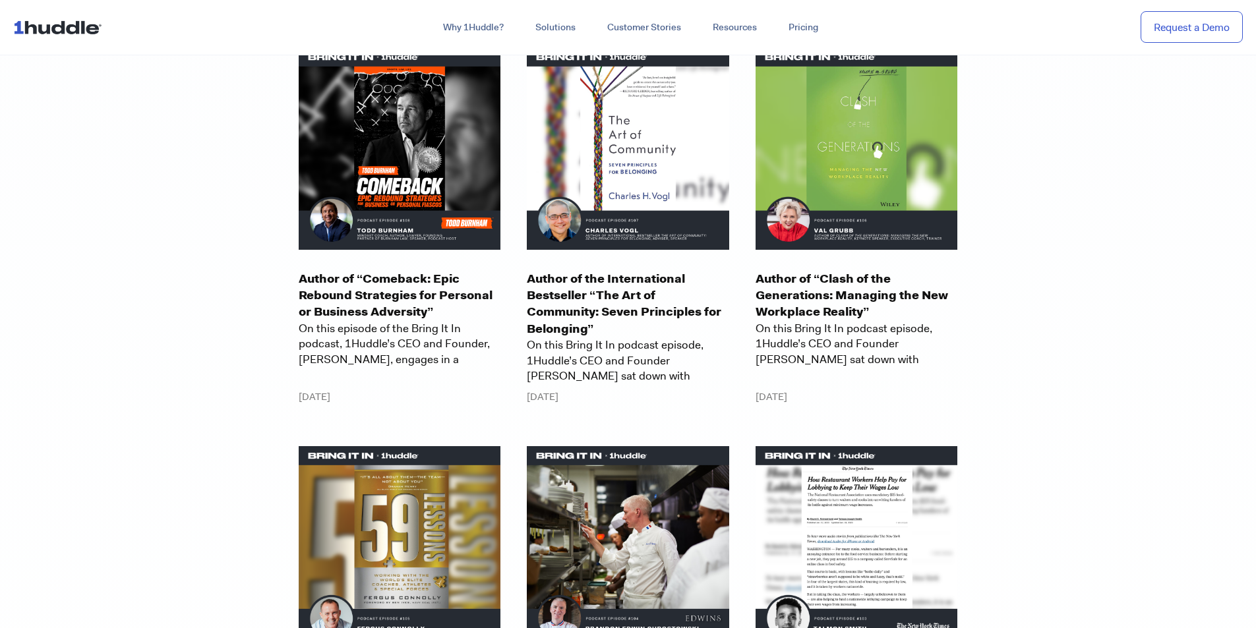
click at [917, 389] on div "Head Women’s Golf Coach at [GEOGRAPHIC_DATA], 2x NCAA Champion On this episode …" at bounding box center [628, 242] width 686 height 1992
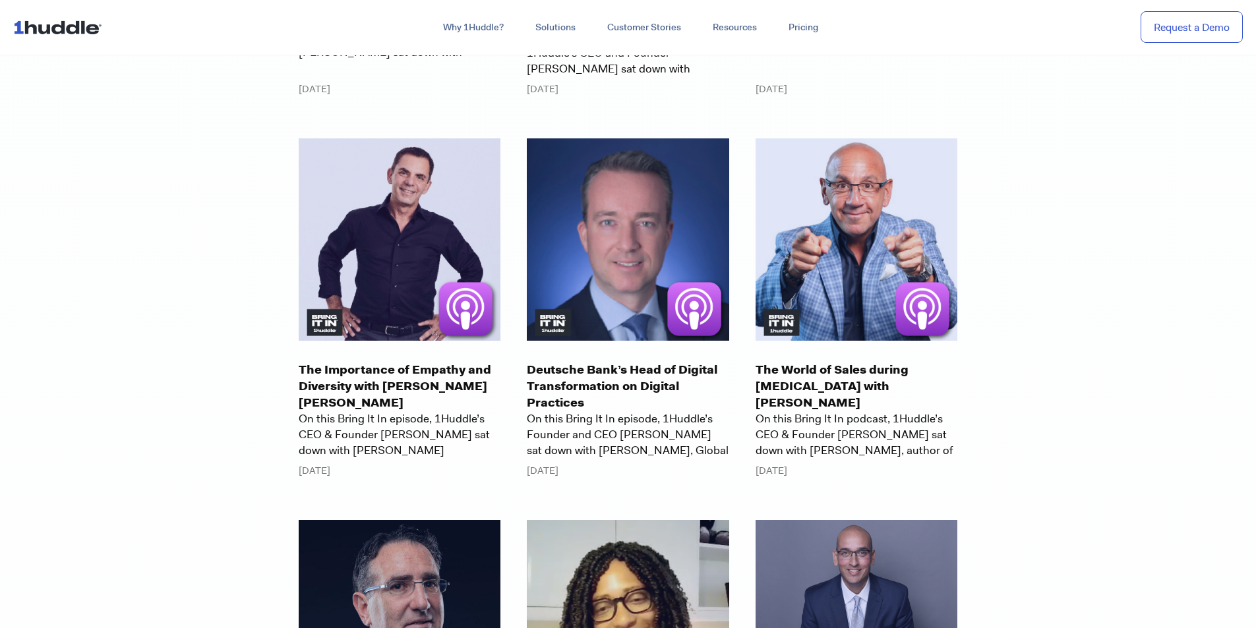
scroll to position [12460, 0]
